Goal: Information Seeking & Learning: Learn about a topic

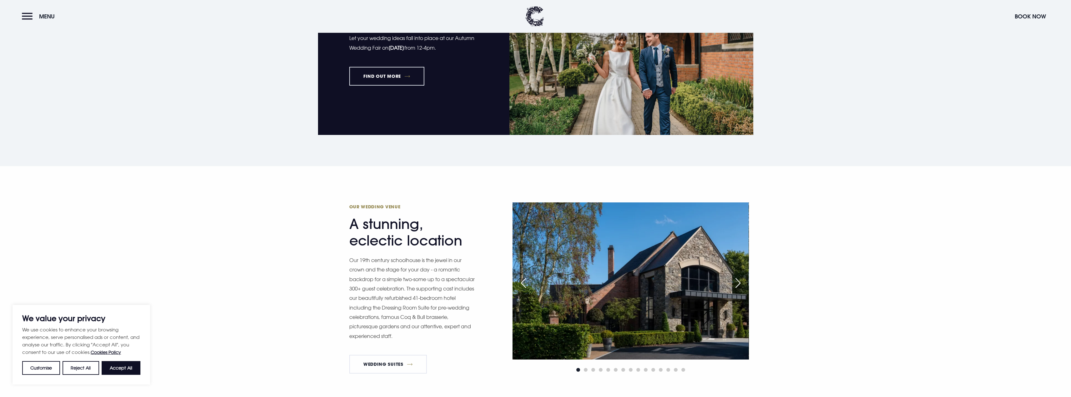
scroll to position [531, 0]
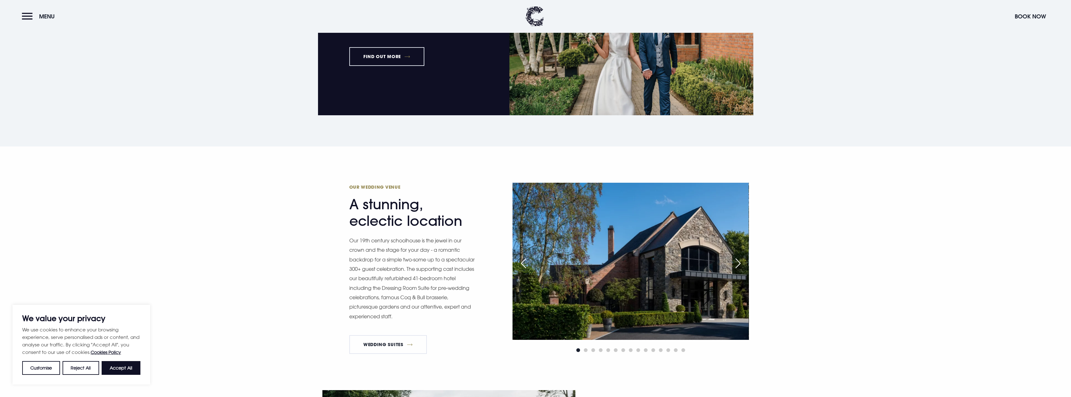
click at [739, 264] on div "Next slide" at bounding box center [738, 264] width 16 height 14
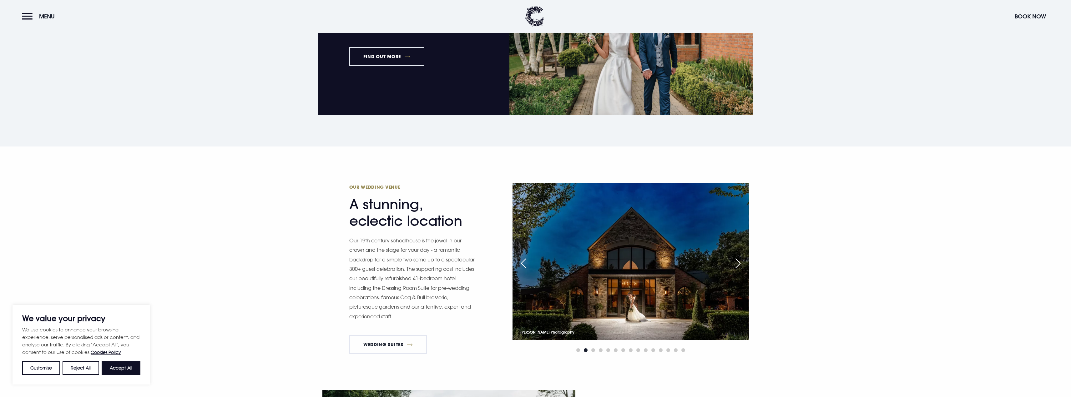
click at [739, 264] on div "Next slide" at bounding box center [738, 264] width 16 height 14
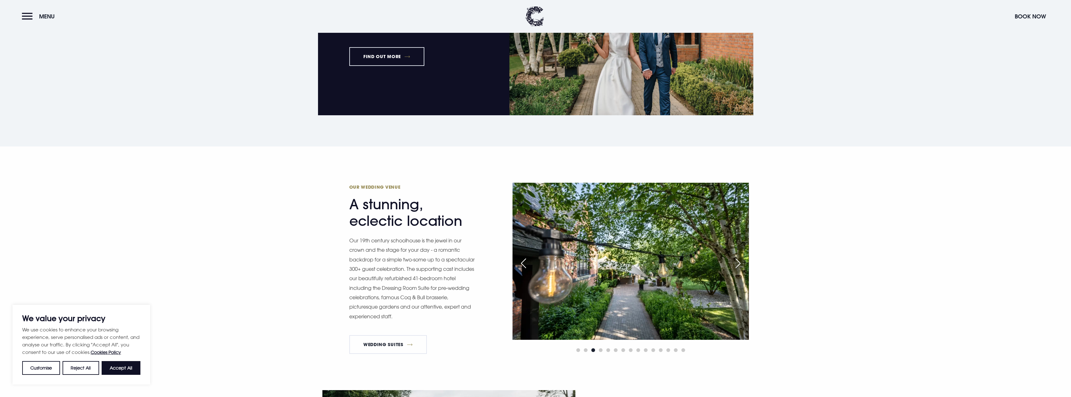
click at [739, 264] on div "Next slide" at bounding box center [738, 264] width 16 height 14
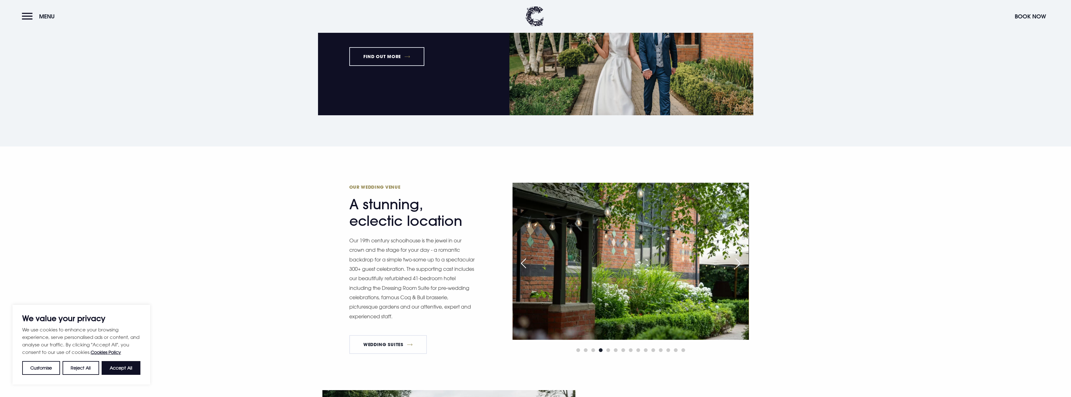
click at [739, 264] on div "Next slide" at bounding box center [738, 264] width 16 height 14
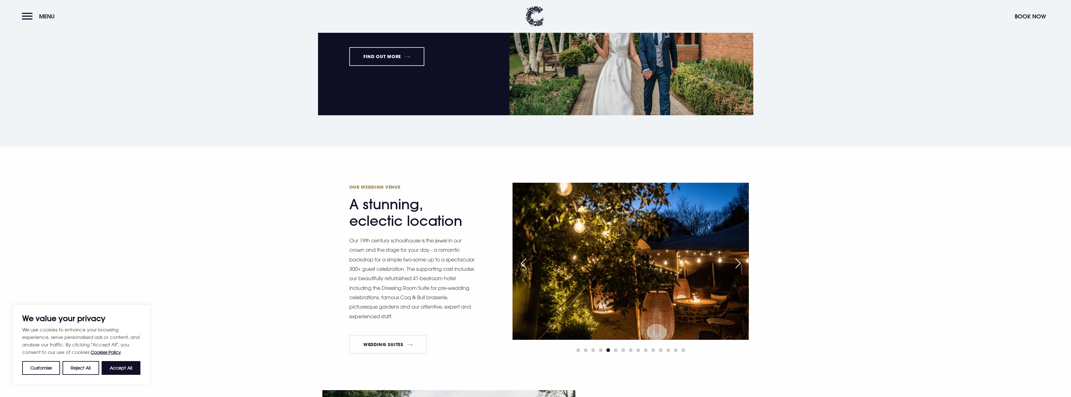
click at [739, 264] on div "Next slide" at bounding box center [738, 264] width 16 height 14
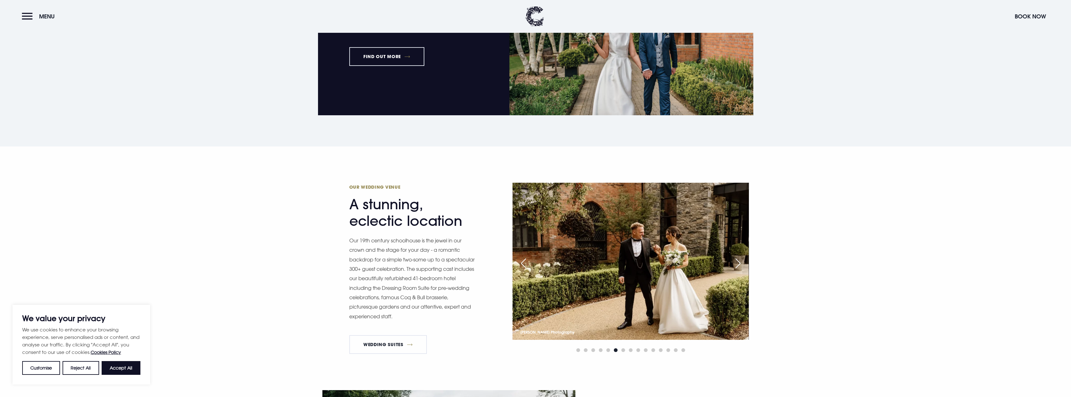
click at [739, 264] on div "Next slide" at bounding box center [738, 264] width 16 height 14
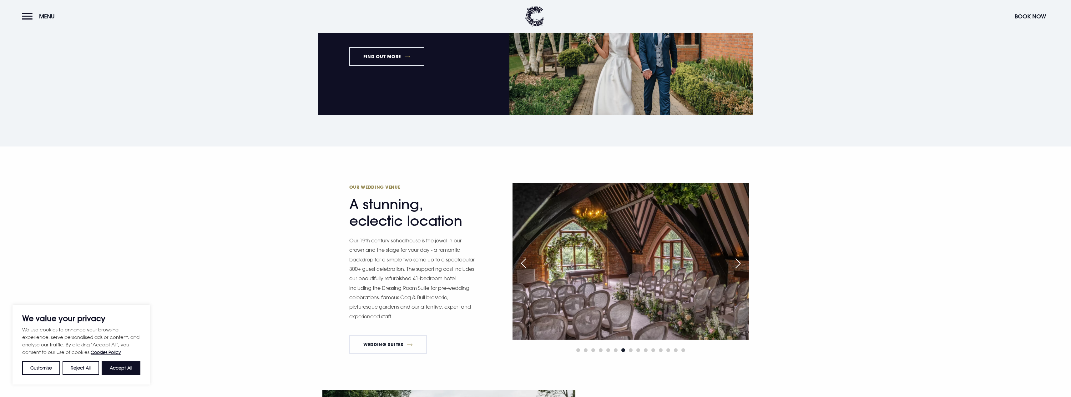
click at [739, 264] on div "Next slide" at bounding box center [738, 264] width 16 height 14
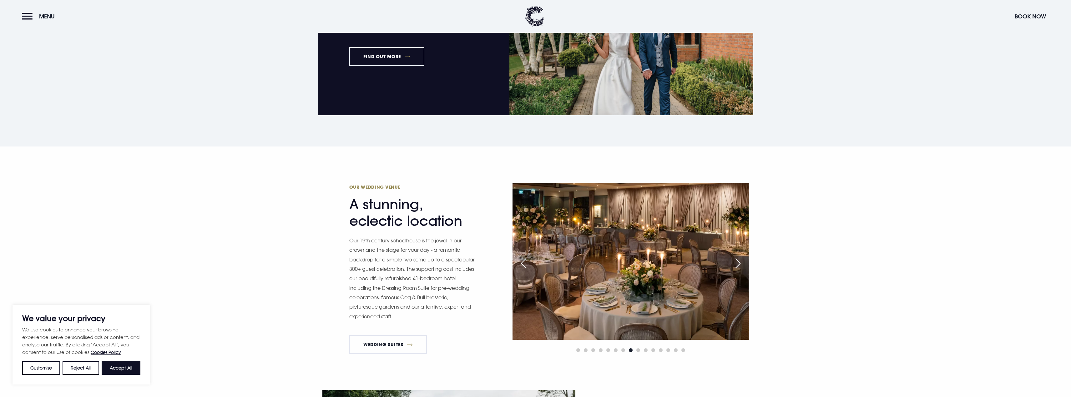
click at [739, 264] on div "Next slide" at bounding box center [738, 264] width 16 height 14
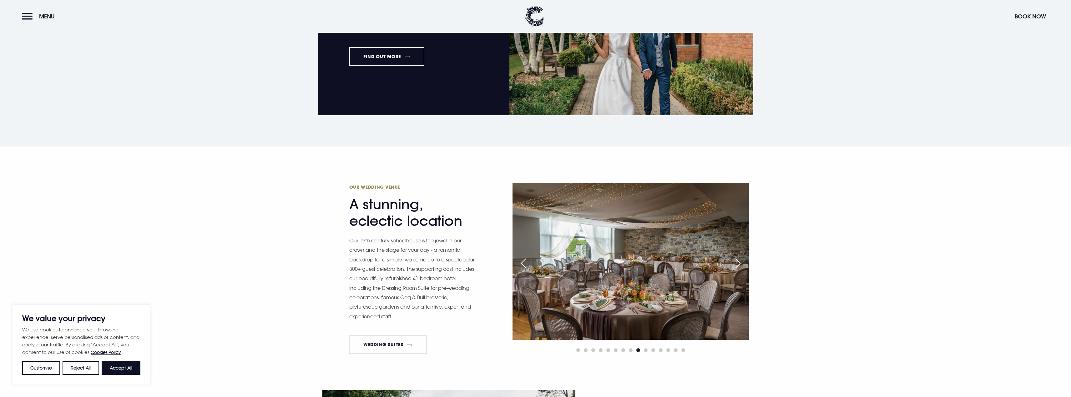
click at [739, 264] on div "Next slide" at bounding box center [738, 264] width 16 height 14
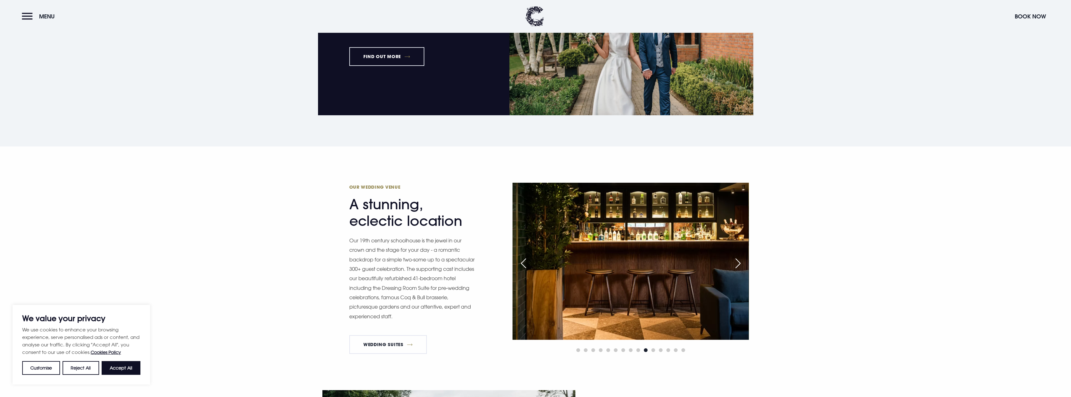
click at [739, 264] on div "Next slide" at bounding box center [738, 264] width 16 height 14
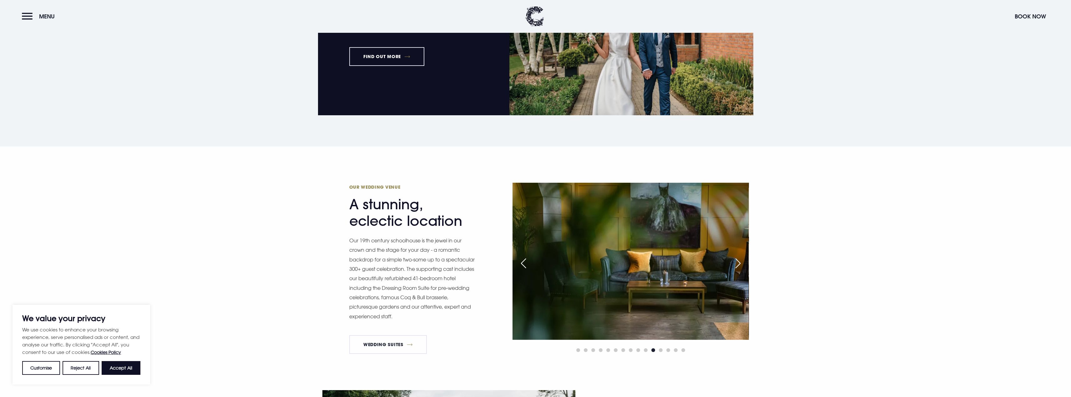
click at [739, 264] on div "Next slide" at bounding box center [738, 264] width 16 height 14
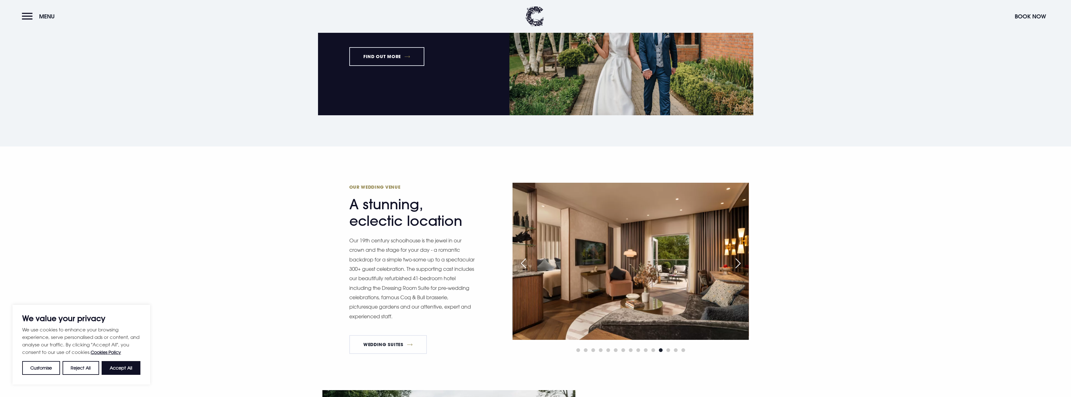
click at [739, 264] on div "Next slide" at bounding box center [738, 264] width 16 height 14
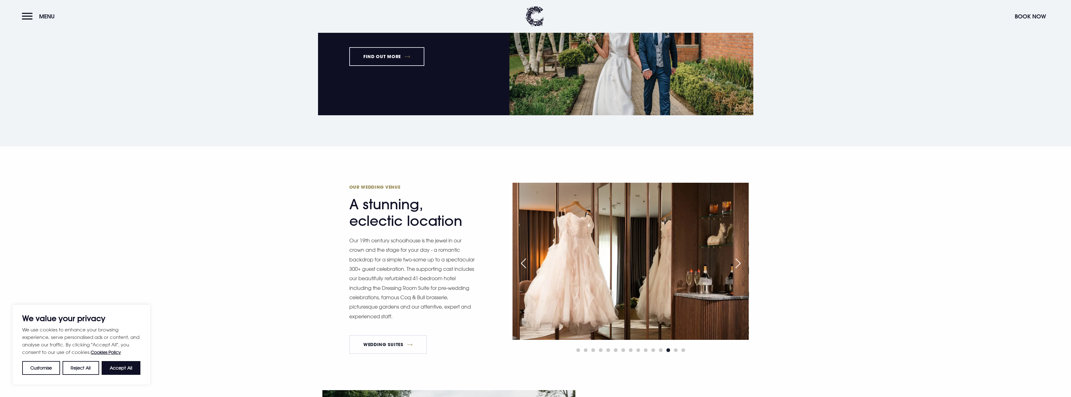
click at [739, 260] on div "Next slide" at bounding box center [738, 264] width 16 height 14
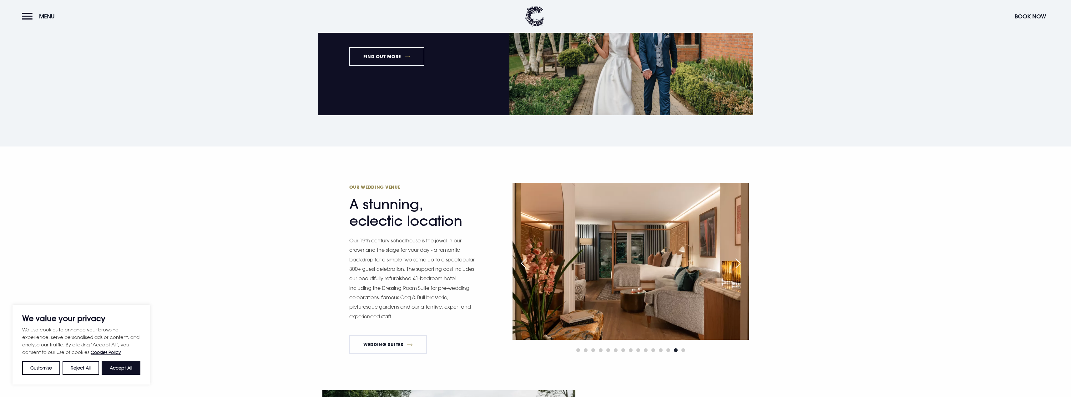
click at [745, 264] on div "Next slide" at bounding box center [738, 264] width 16 height 14
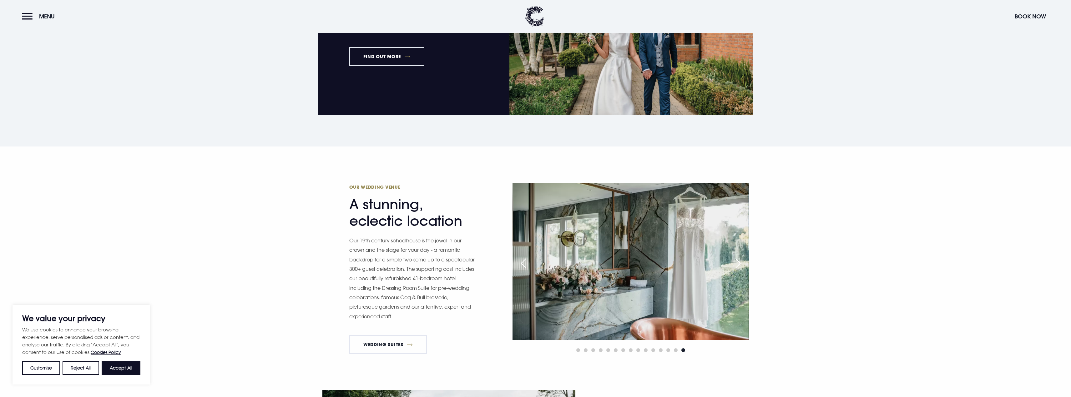
click at [745, 264] on div "Next slide" at bounding box center [738, 264] width 16 height 14
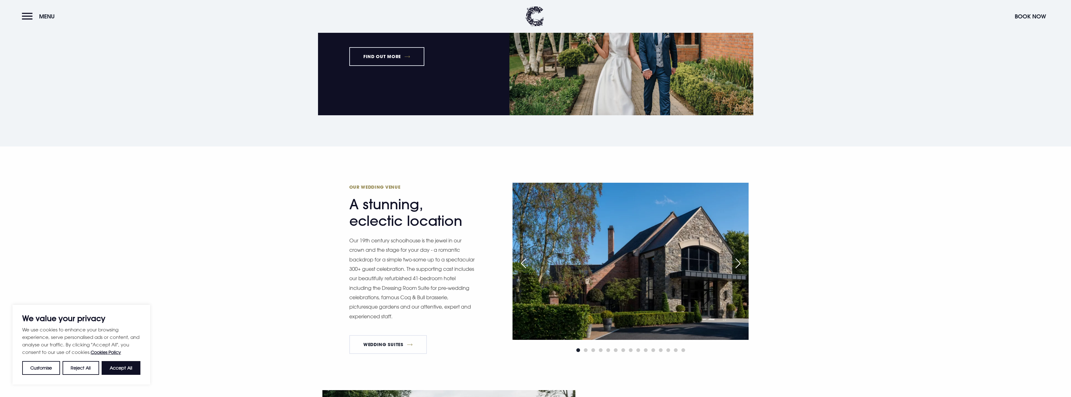
click at [745, 264] on div "Next slide" at bounding box center [738, 264] width 16 height 14
